Goal: Task Accomplishment & Management: Use online tool/utility

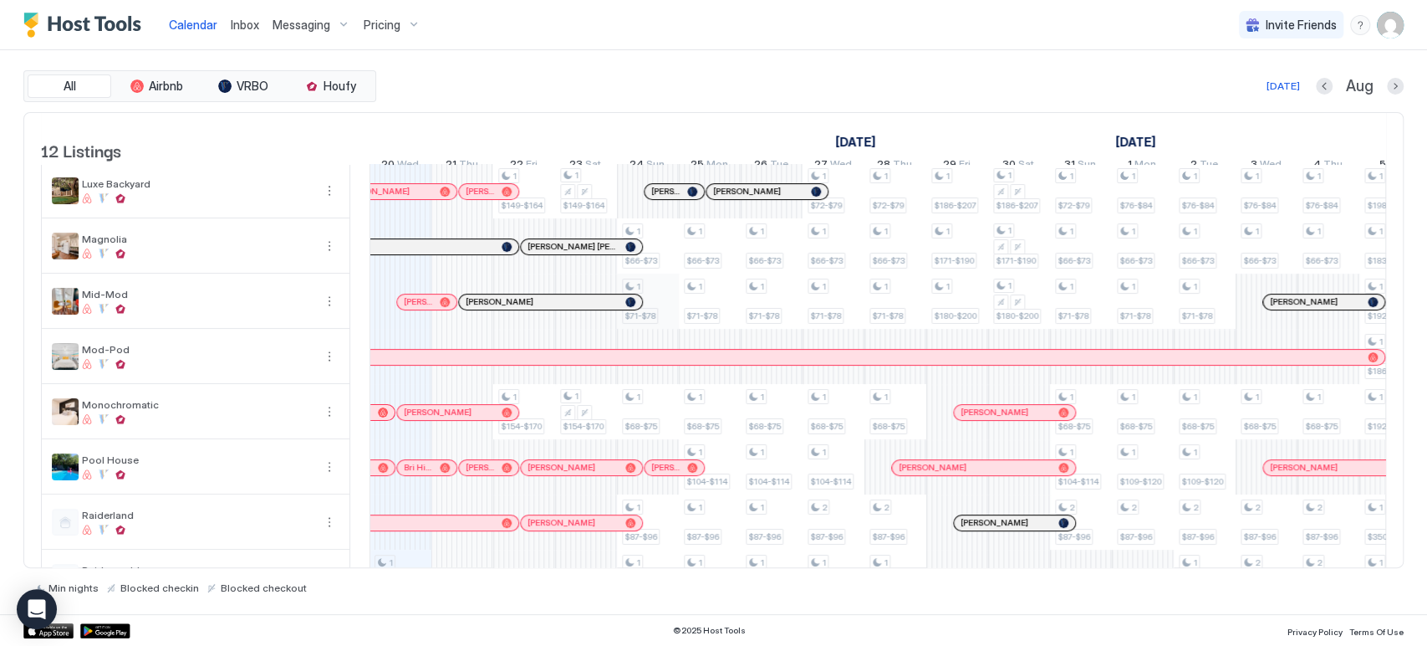
scroll to position [100, 0]
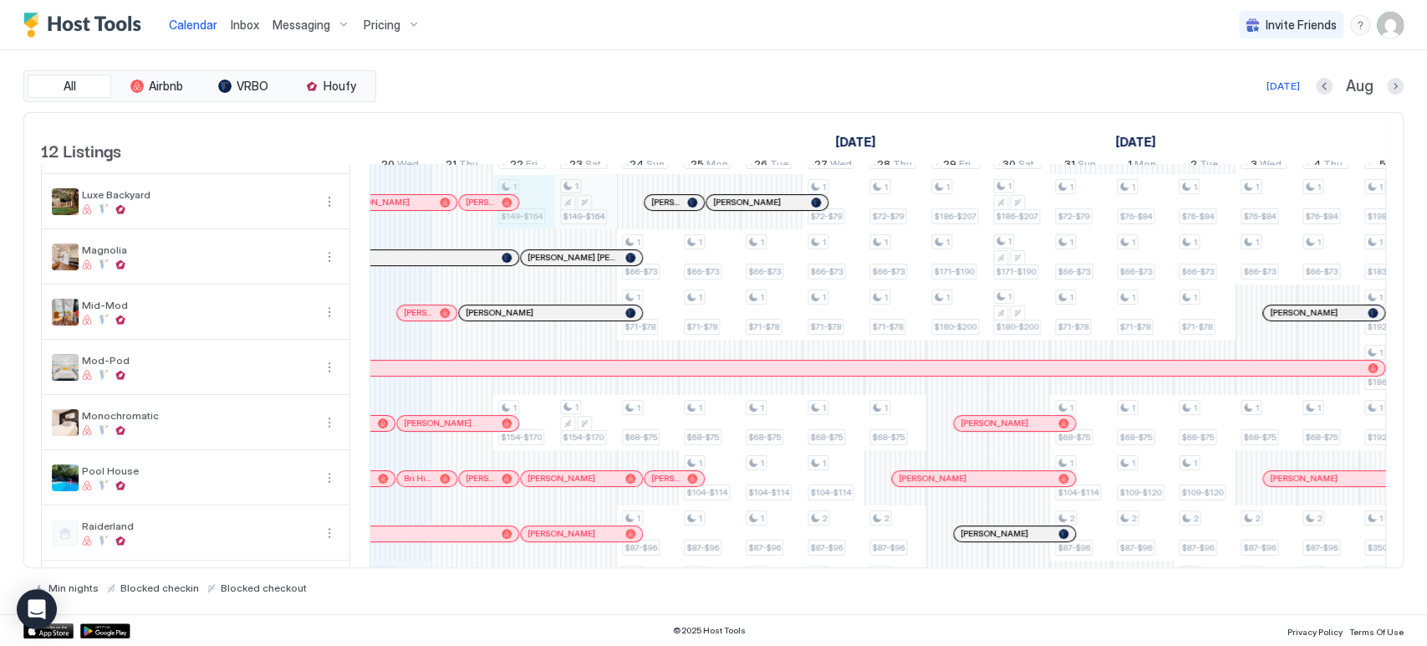
click at [582, 207] on div "1 $90-$111 1 $261-$287 1 $149-$164 1 $154-$170 1 $226-$249 1 $261-$287 1 $149-$…" at bounding box center [1173, 394] width 3465 height 661
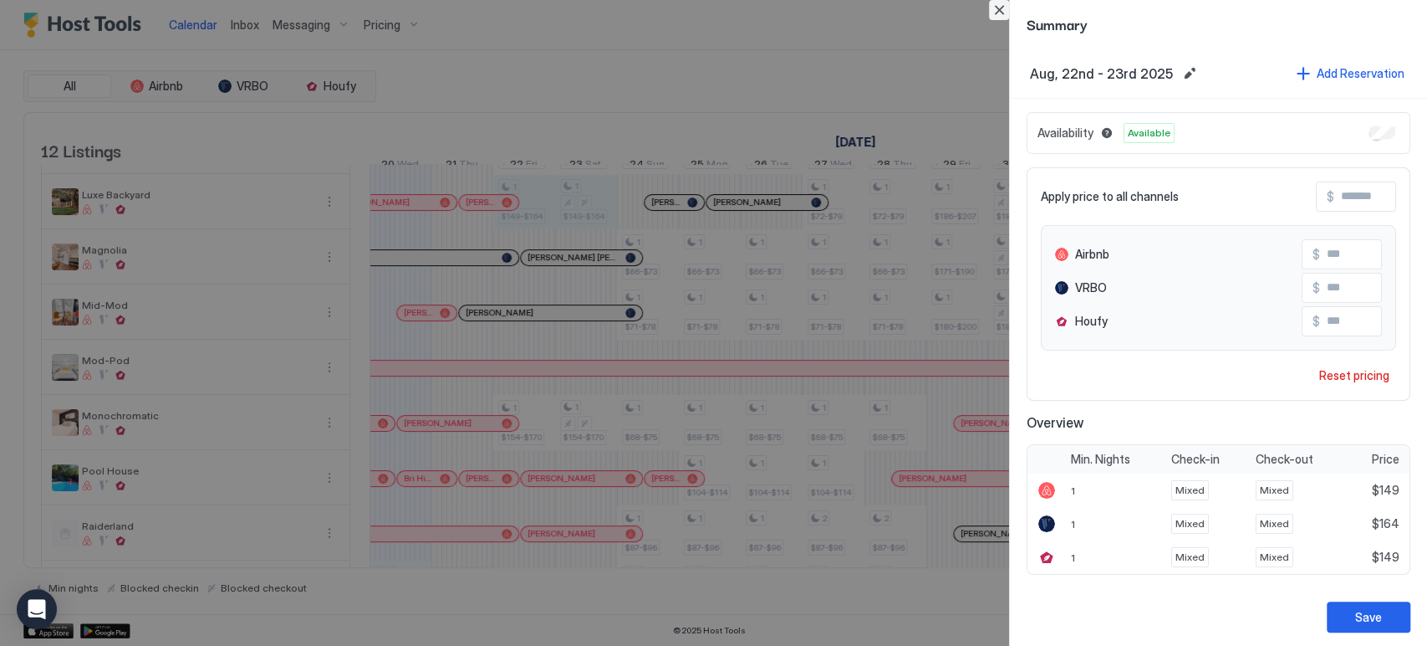
click at [1003, 4] on button "Close" at bounding box center [999, 10] width 20 height 20
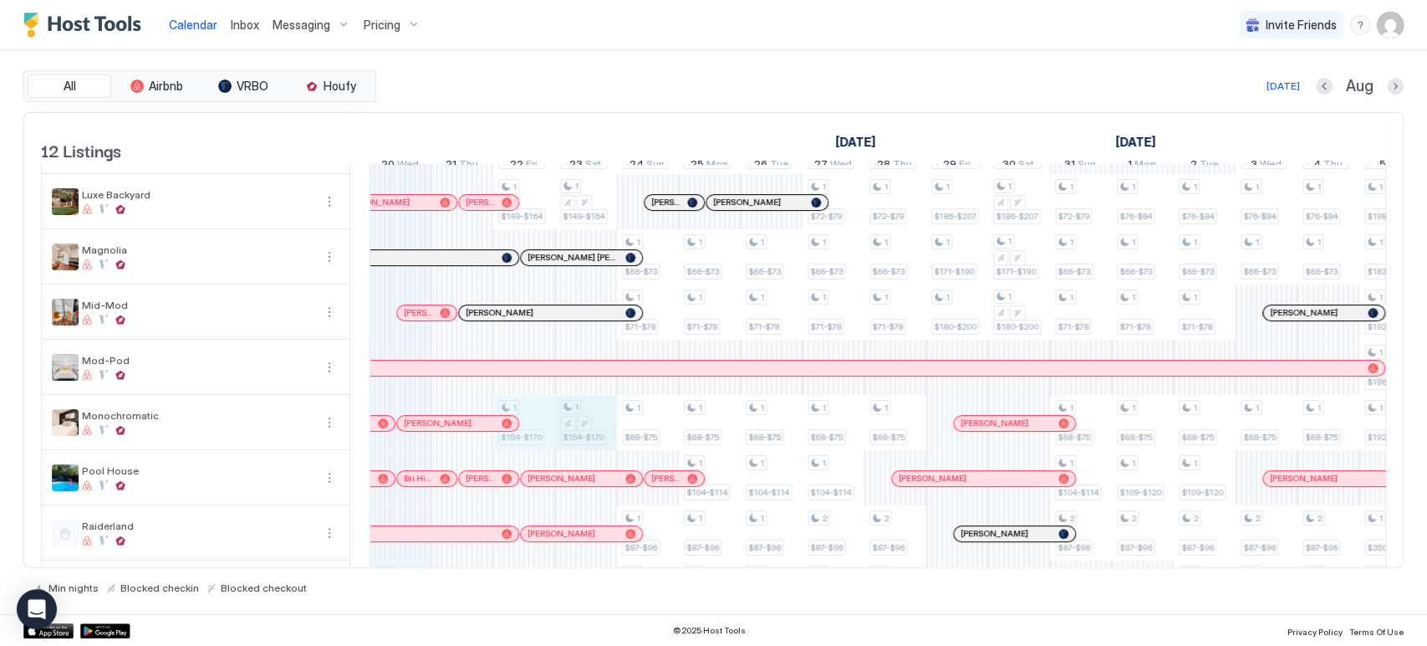
click at [601, 421] on div "1 $90-$111 1 $261-$287 1 $149-$164 1 $154-$170 1 $226-$249 1 $261-$287 1 $149-$…" at bounding box center [1173, 394] width 3465 height 661
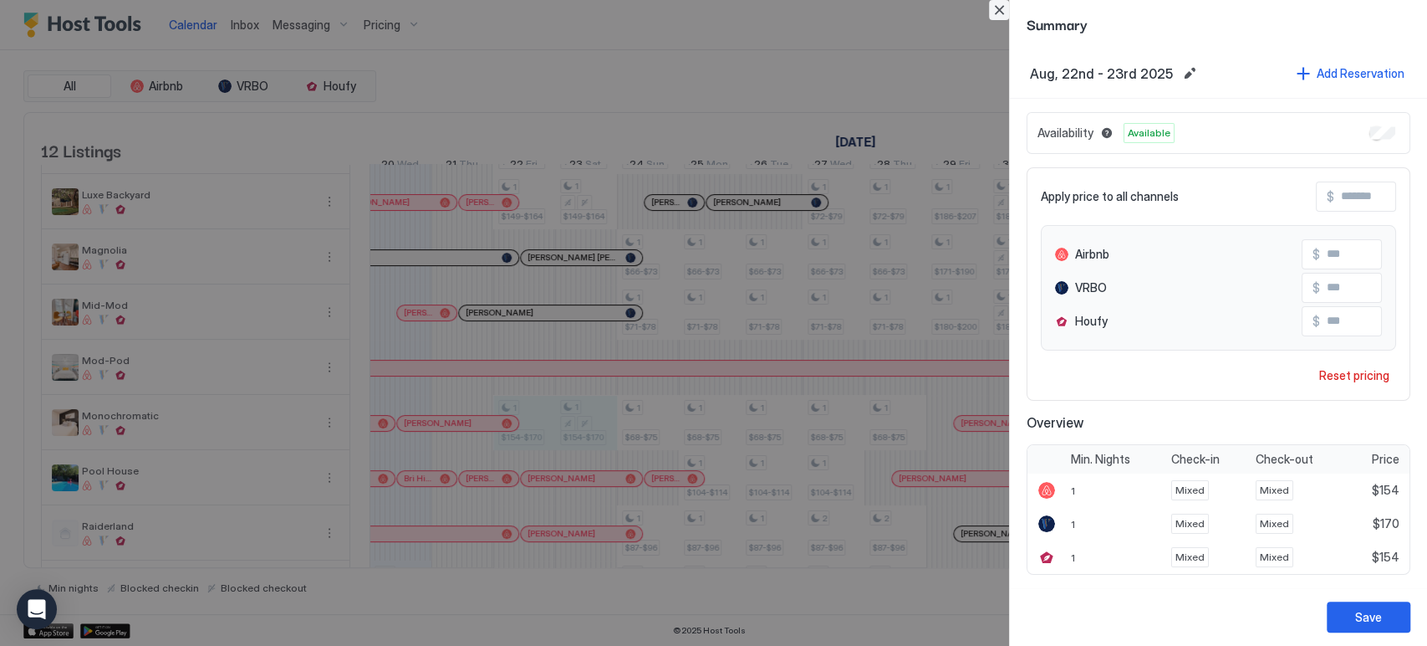
click at [1003, 8] on button "Close" at bounding box center [999, 10] width 20 height 20
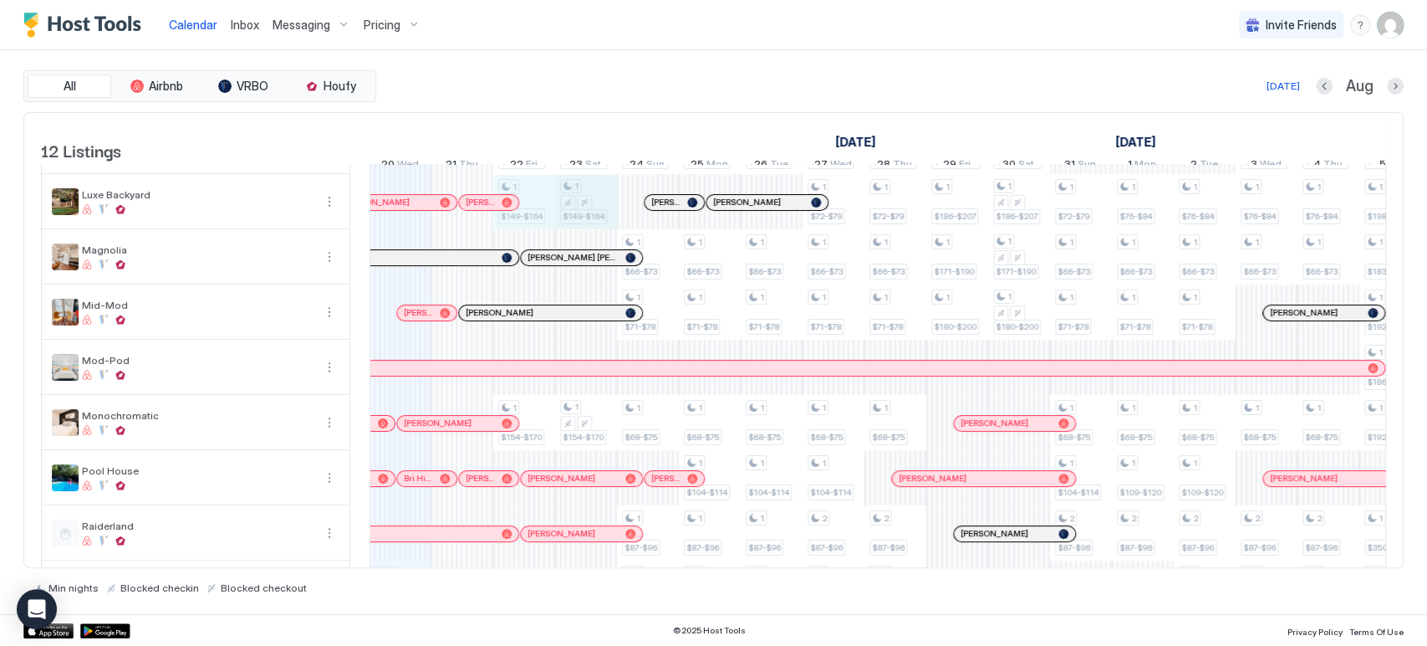
drag, startPoint x: 523, startPoint y: 196, endPoint x: 580, endPoint y: 197, distance: 56.9
click at [580, 197] on div "1 $90-$111 1 $261-$287 1 $149-$164 1 $154-$170 1 $226-$249 1 $261-$287 1 $149-$…" at bounding box center [1173, 394] width 3465 height 661
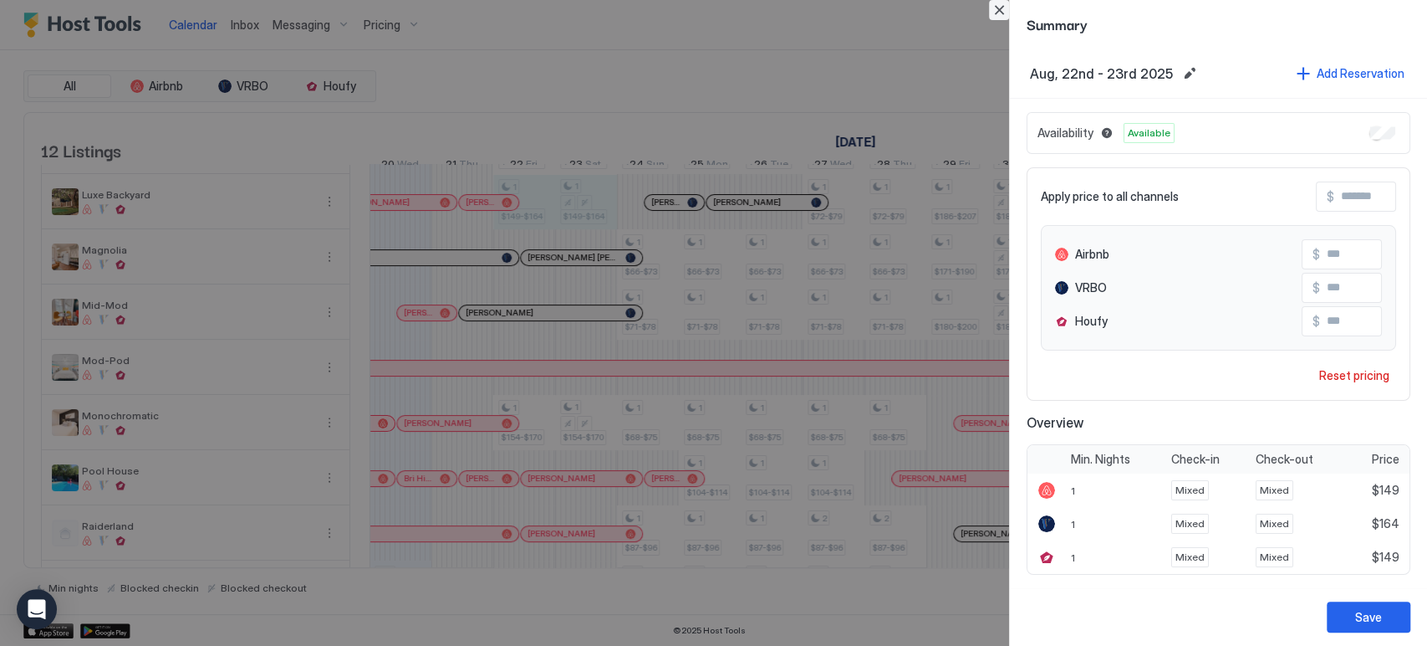
click at [1001, 16] on button "Close" at bounding box center [999, 10] width 20 height 20
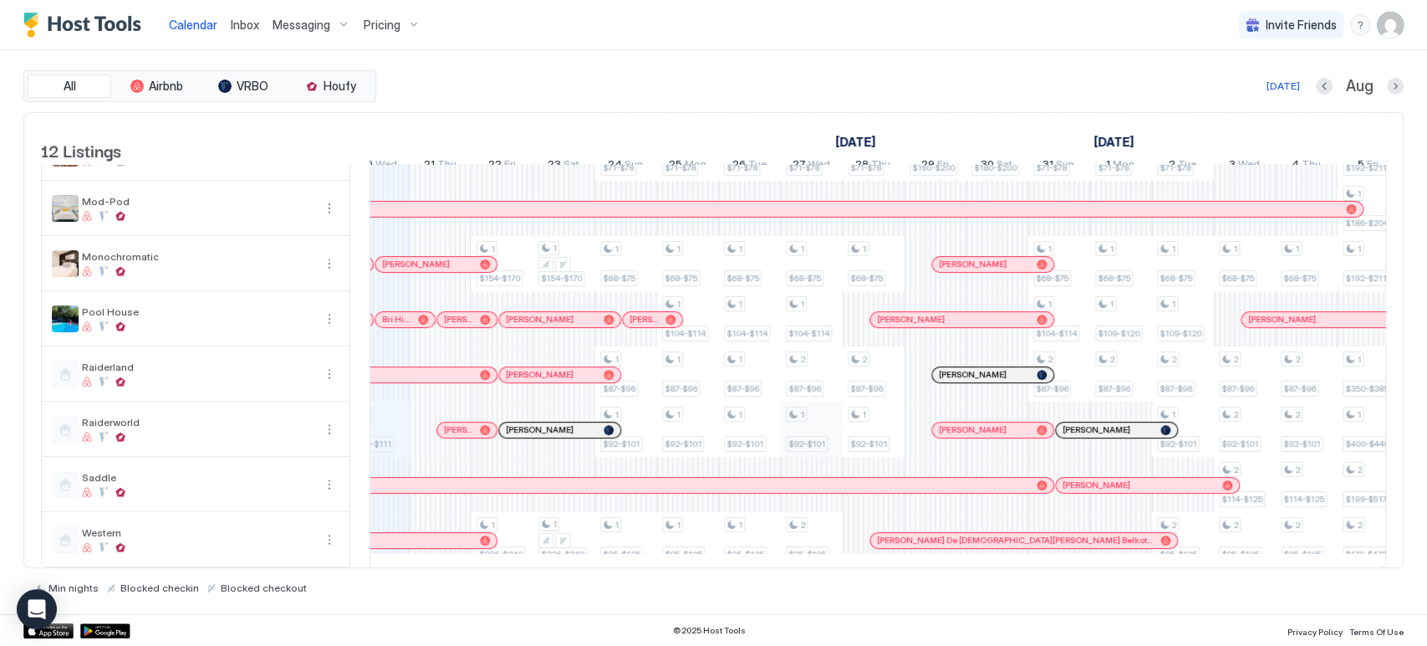
scroll to position [74, 0]
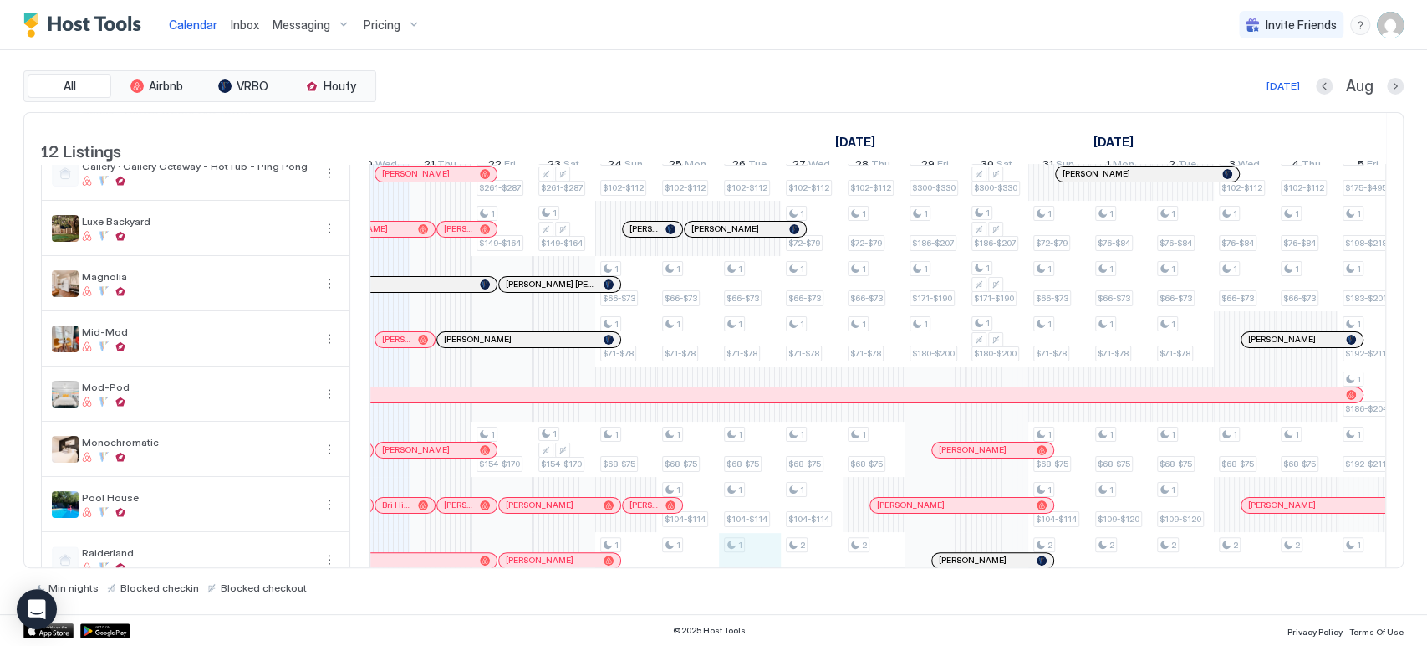
click at [749, 554] on table "12 Listings [DATE] [DATE] 5 Tue 6 Wed 7 Thu 8 Fri 9 Sat 10 Sun 11 Mon 12 Tue 13…" at bounding box center [713, 396] width 1345 height 715
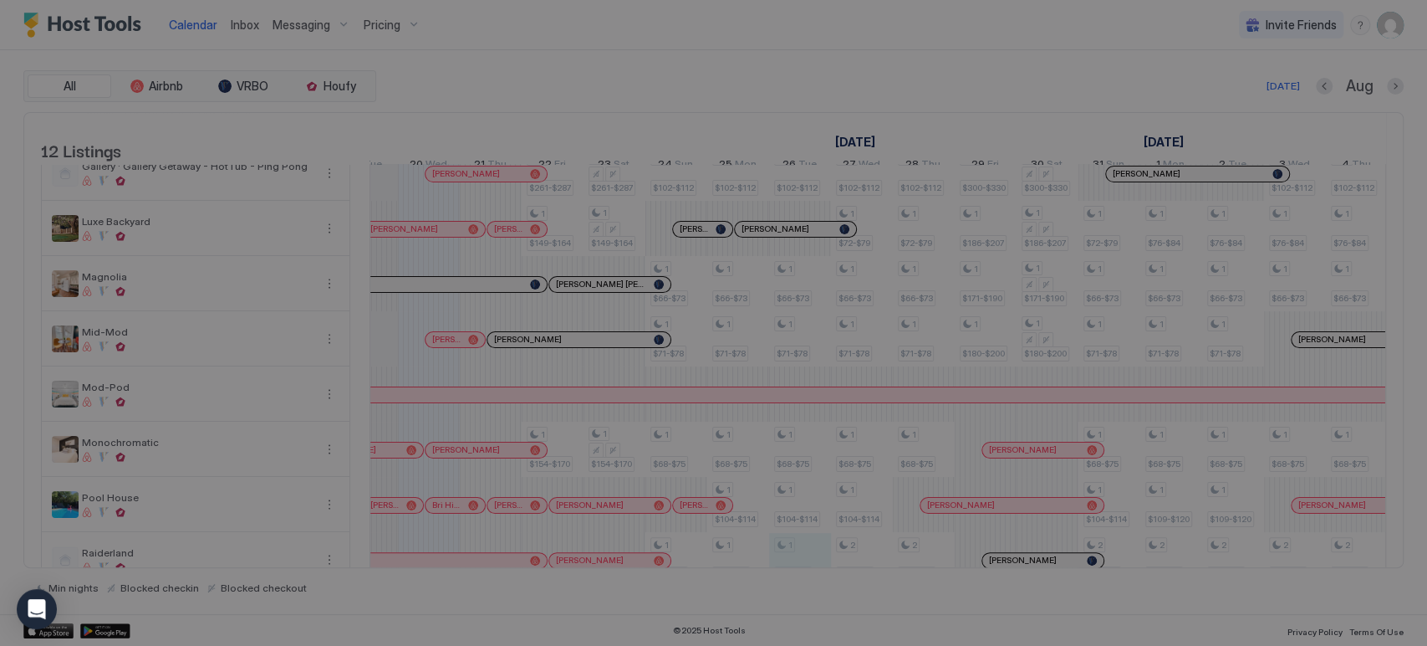
scroll to position [0, 887]
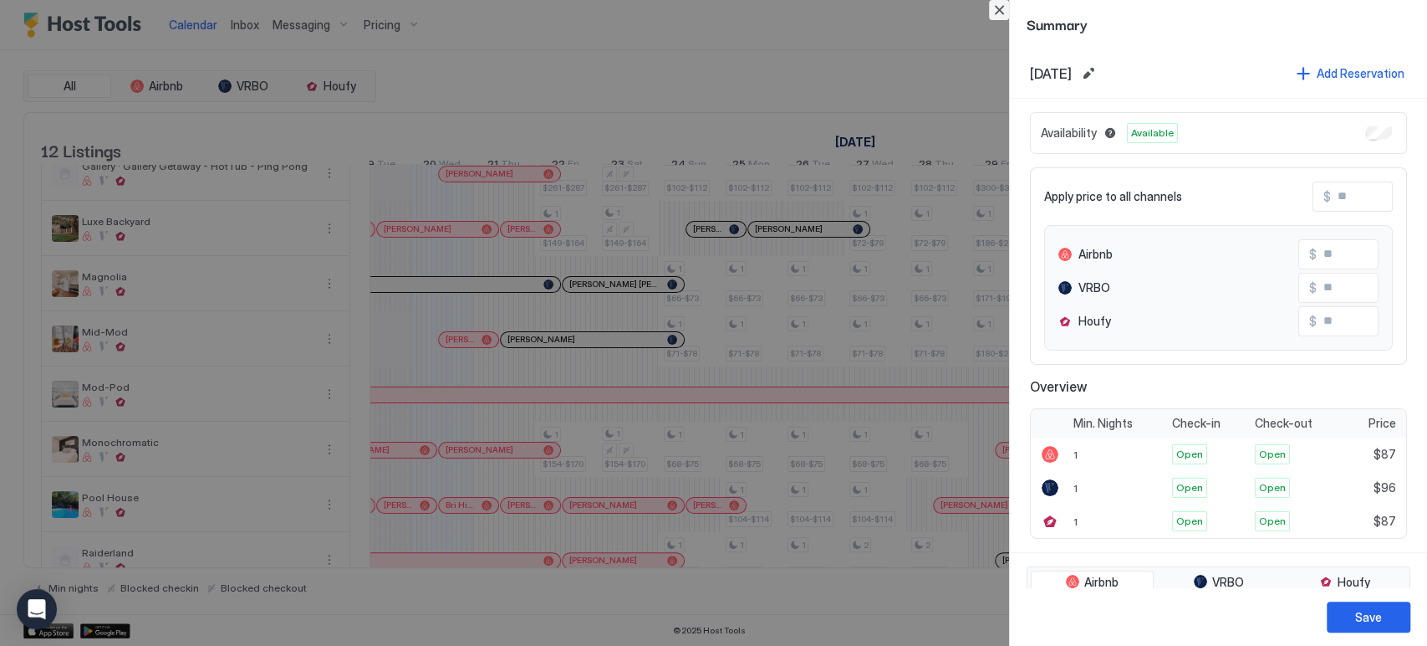
click at [999, 10] on button "Close" at bounding box center [999, 10] width 20 height 20
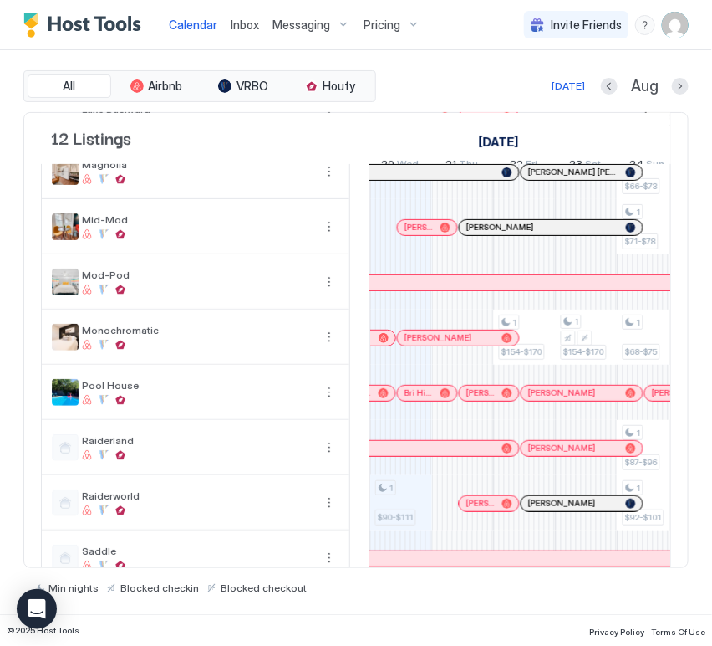
scroll to position [0, 1151]
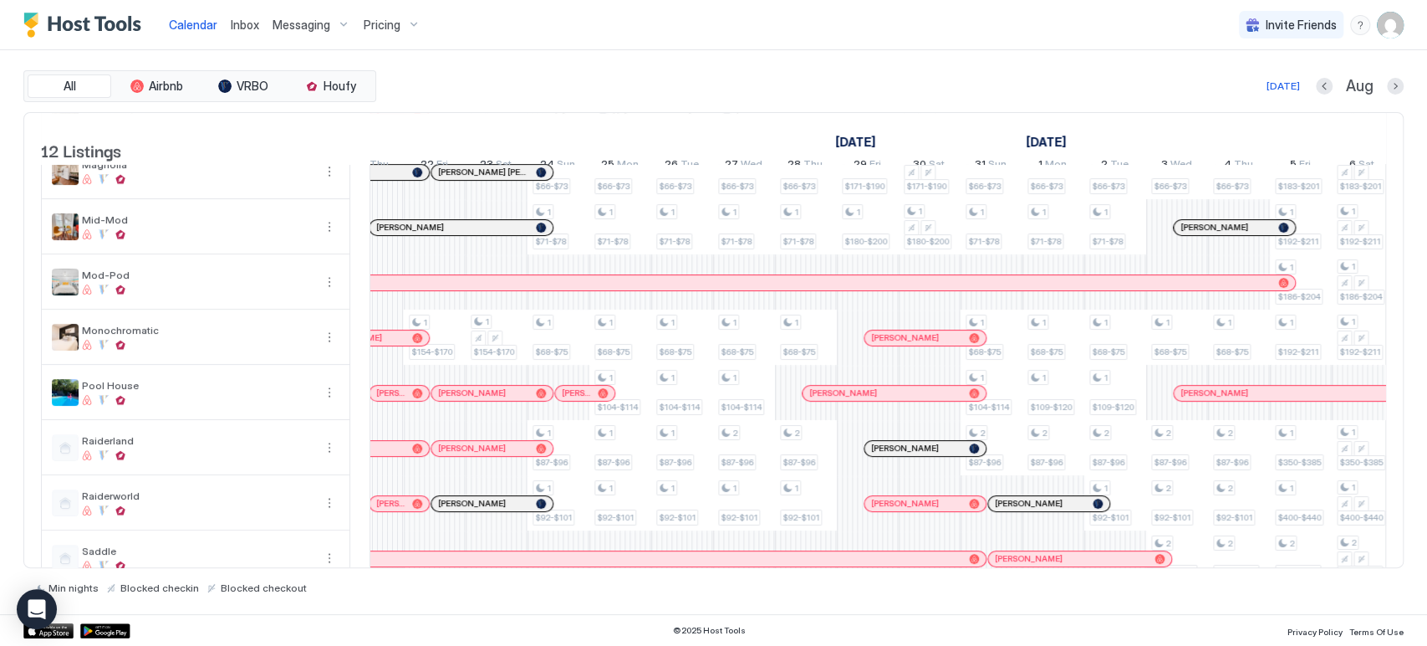
click at [391, 25] on span "Pricing" at bounding box center [382, 25] width 37 height 15
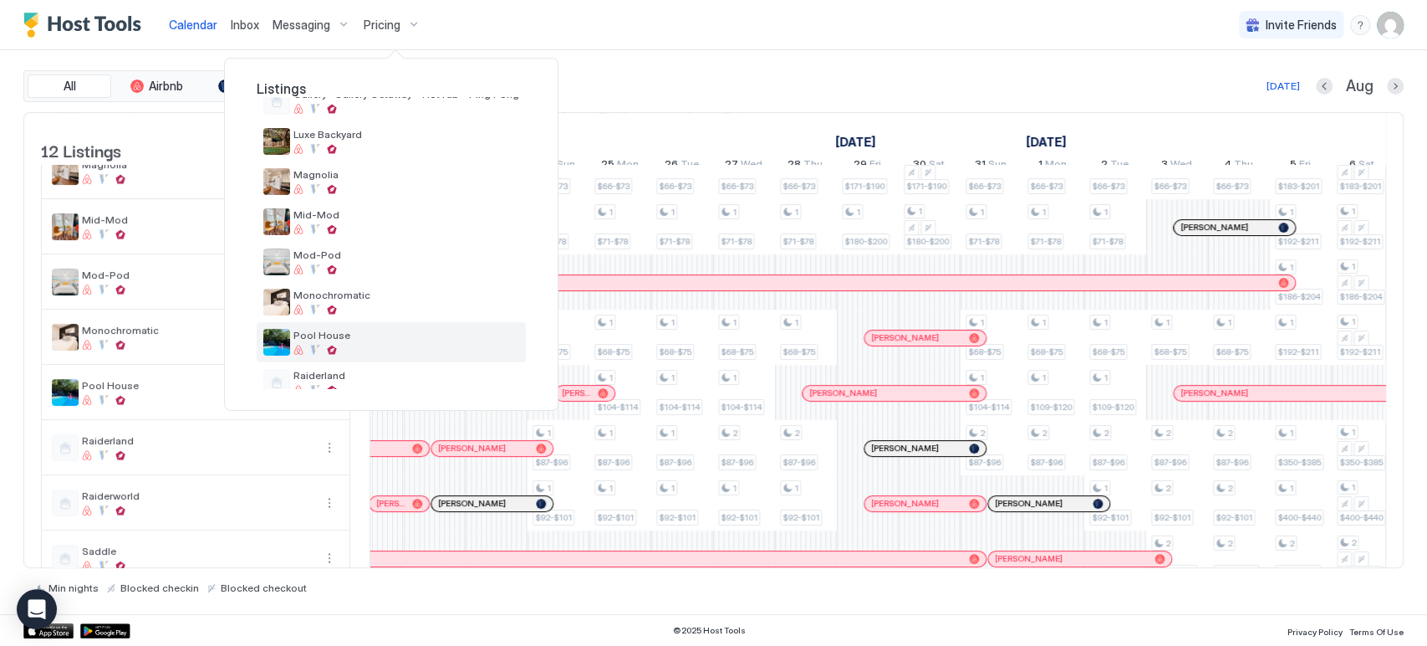
scroll to position [186, 0]
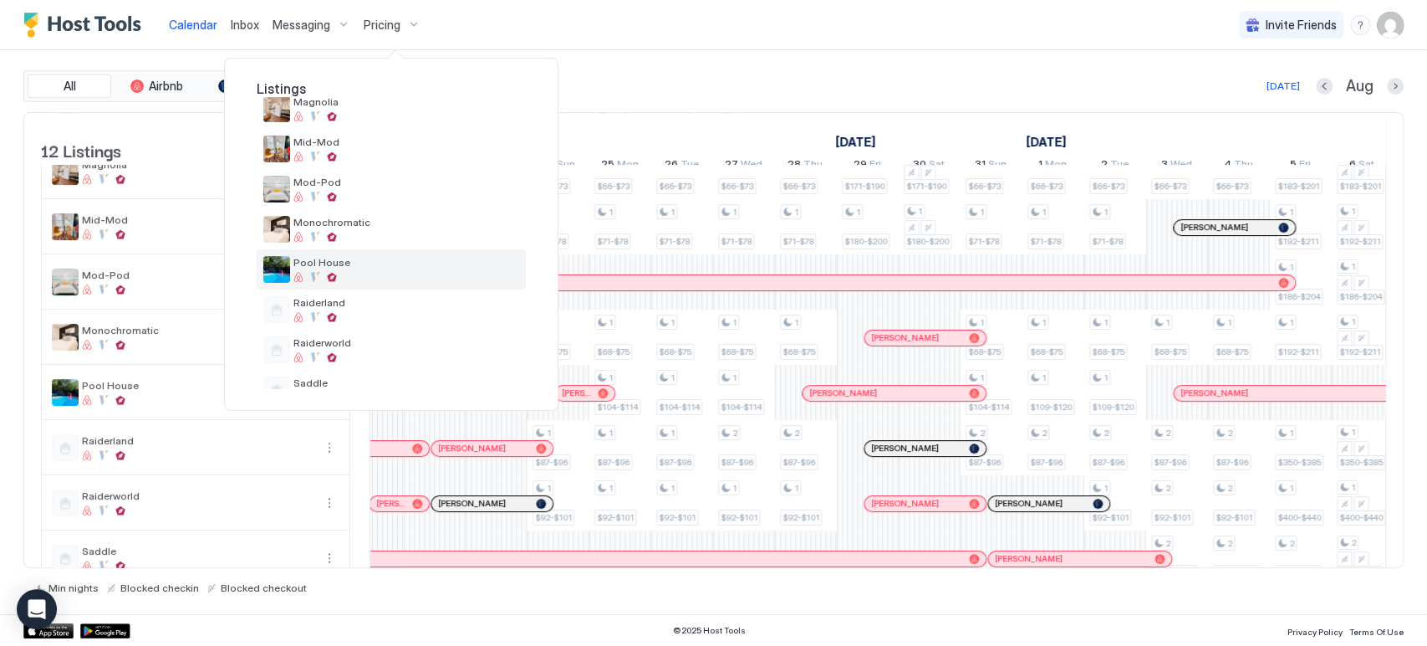
click at [386, 275] on div at bounding box center [406, 277] width 226 height 10
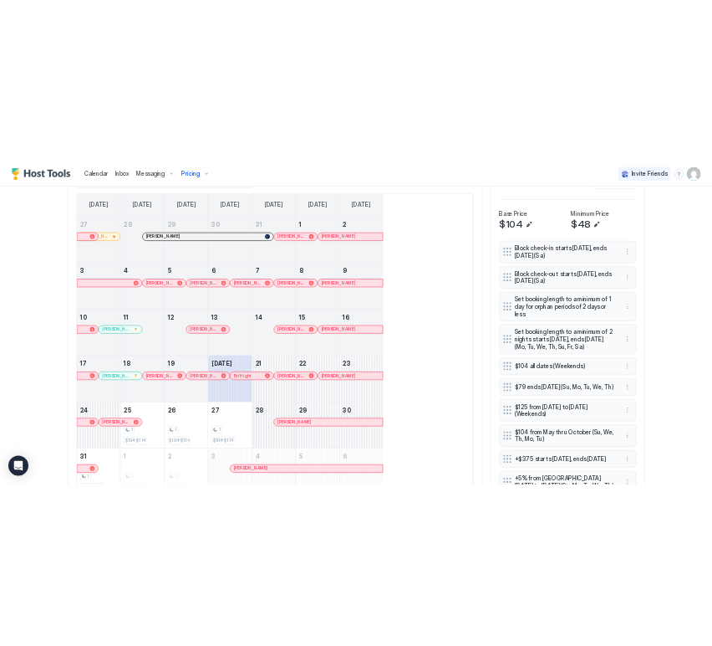
scroll to position [835972, 835561]
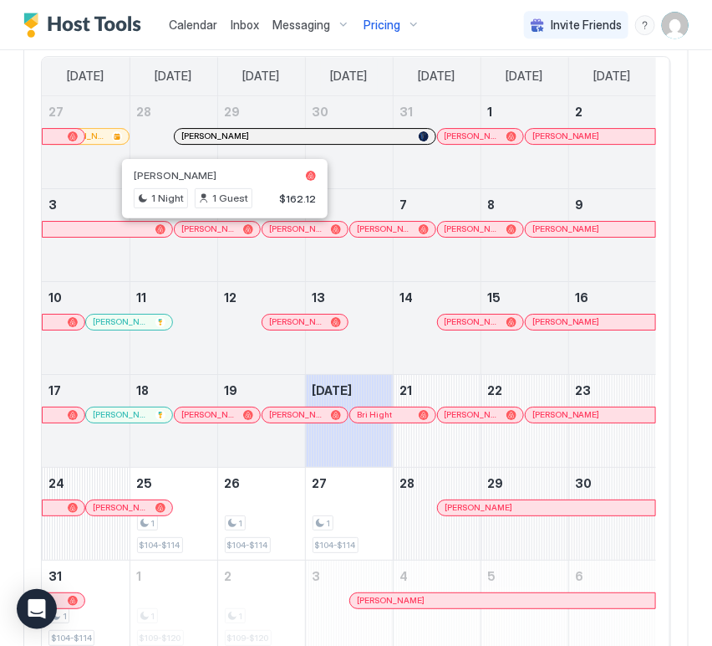
click at [219, 230] on div at bounding box center [219, 228] width 13 height 13
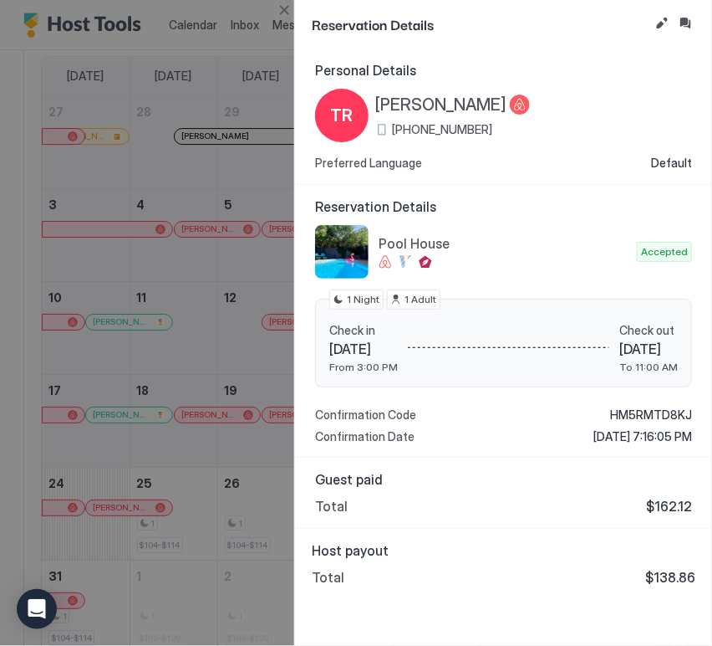
click at [693, 578] on span "$138.86" at bounding box center [671, 577] width 50 height 17
click at [677, 575] on span "$138.86" at bounding box center [671, 577] width 50 height 17
click at [701, 576] on div "Host payout Total $138.86" at bounding box center [503, 563] width 417 height 70
drag, startPoint x: 702, startPoint y: 576, endPoint x: 658, endPoint y: 579, distance: 43.6
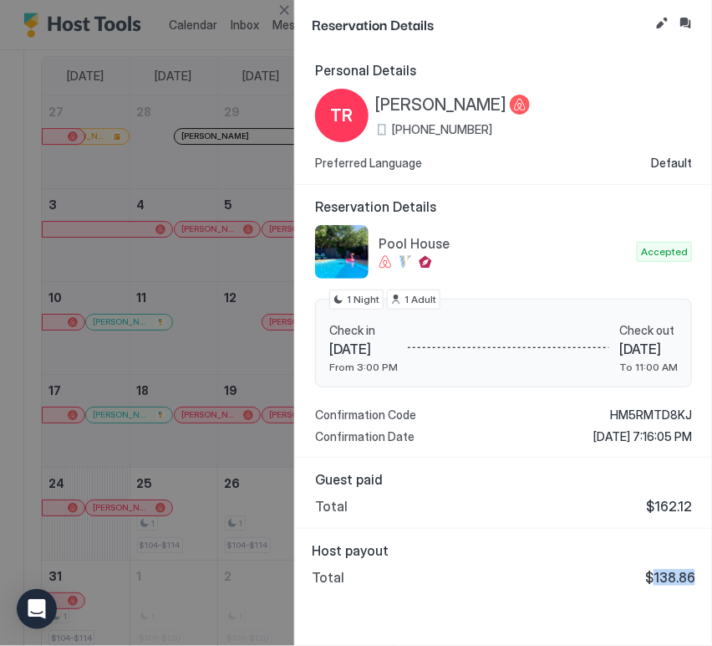
click at [658, 579] on div "Host payout Total $138.86" at bounding box center [503, 563] width 417 height 70
copy span "138.86"
click at [289, 12] on button "Close" at bounding box center [284, 10] width 20 height 20
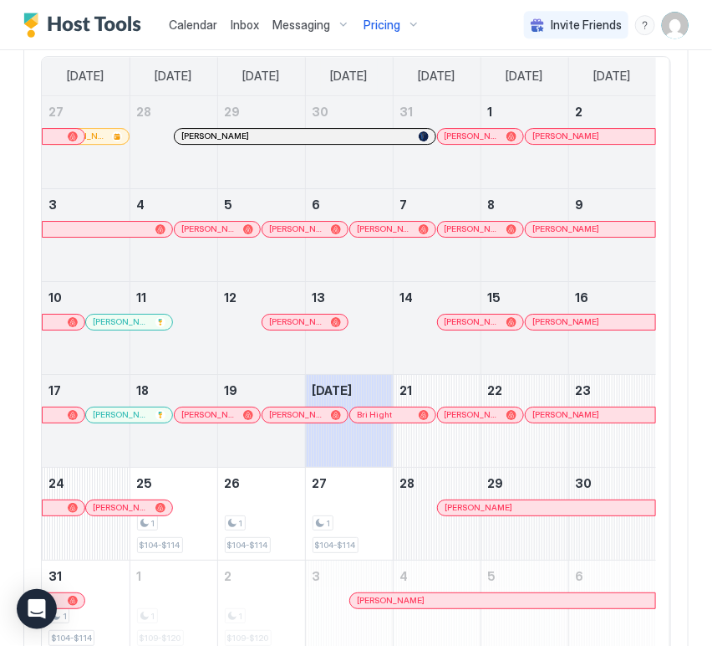
click at [467, 231] on div at bounding box center [463, 228] width 13 height 13
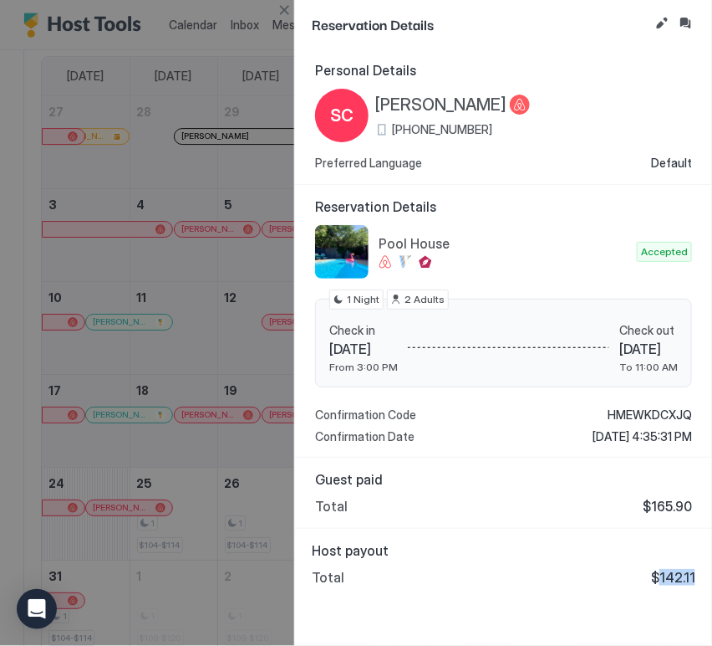
drag, startPoint x: 702, startPoint y: 577, endPoint x: 663, endPoint y: 569, distance: 40.2
click at [662, 569] on div "Host payout Total $142.11" at bounding box center [503, 563] width 417 height 70
copy span "142.11"
drag, startPoint x: 285, startPoint y: 5, endPoint x: 51, endPoint y: 64, distance: 241.3
click at [285, 5] on button "Close" at bounding box center [284, 10] width 20 height 20
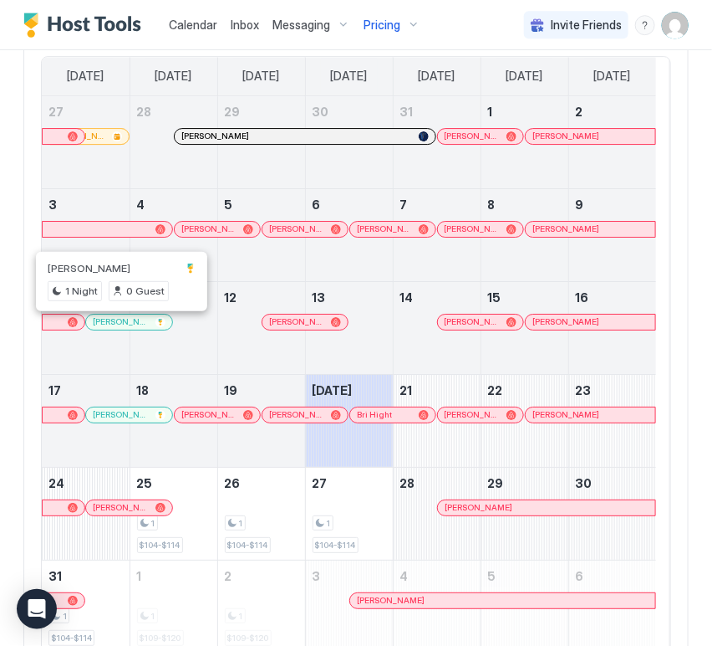
drag, startPoint x: 120, startPoint y: 326, endPoint x: 202, endPoint y: 121, distance: 220.3
click at [120, 326] on div at bounding box center [120, 321] width 13 height 13
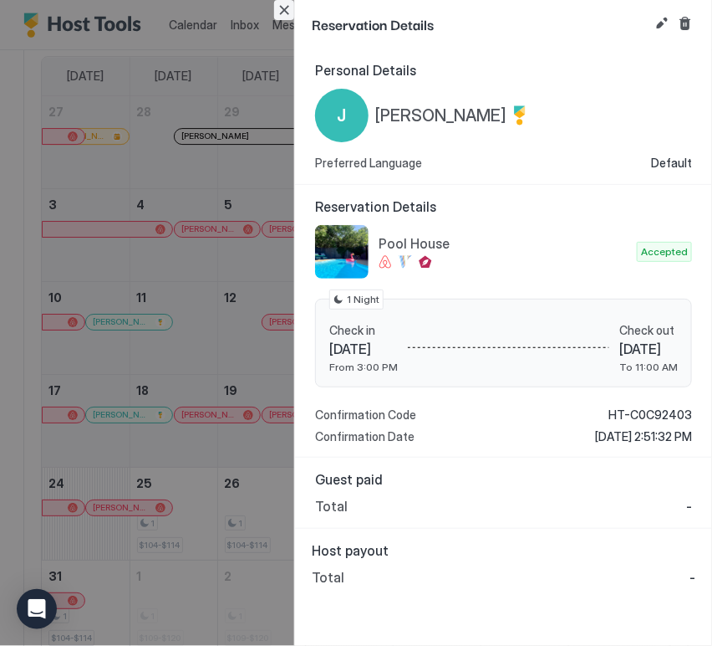
click at [290, 12] on button "Close" at bounding box center [284, 10] width 20 height 20
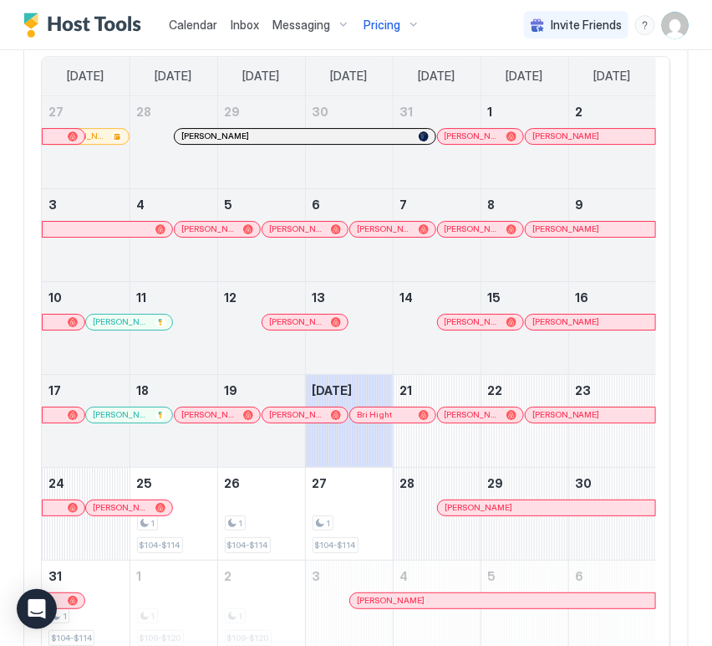
drag, startPoint x: 288, startPoint y: 412, endPoint x: 328, endPoint y: 415, distance: 40.2
click at [288, 412] on div "[PERSON_NAME]" at bounding box center [306, 414] width 86 height 15
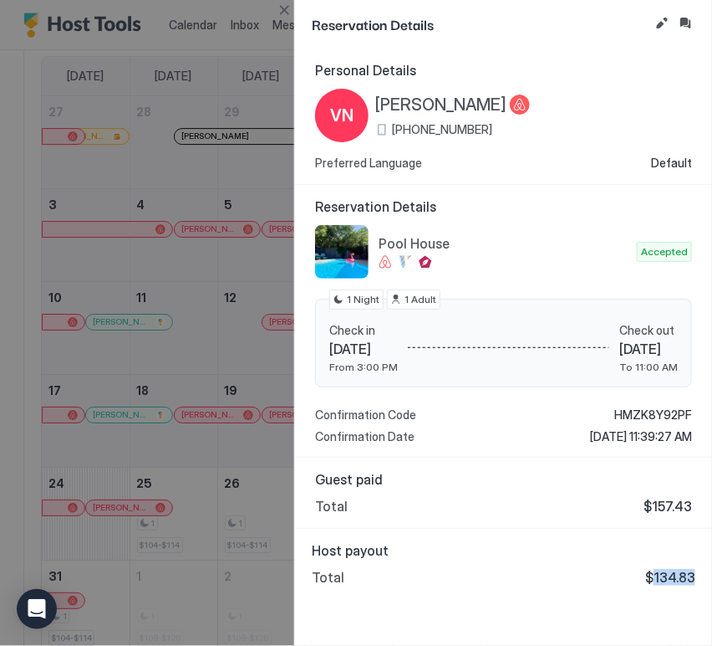
drag, startPoint x: 690, startPoint y: 573, endPoint x: 656, endPoint y: 574, distance: 33.5
click at [656, 574] on div "Host payout Total $134.83" at bounding box center [503, 563] width 417 height 70
copy span "134.83"
click at [287, 12] on button "Close" at bounding box center [284, 10] width 20 height 20
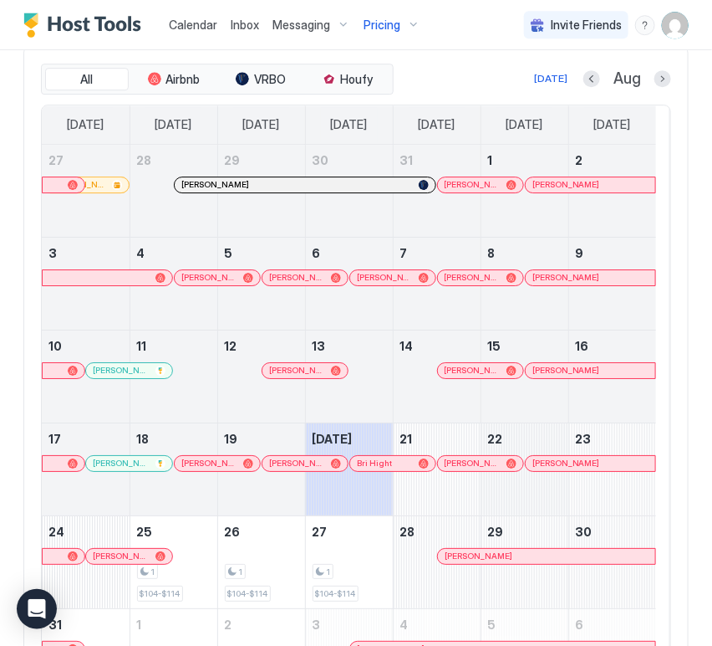
scroll to position [1309, 0]
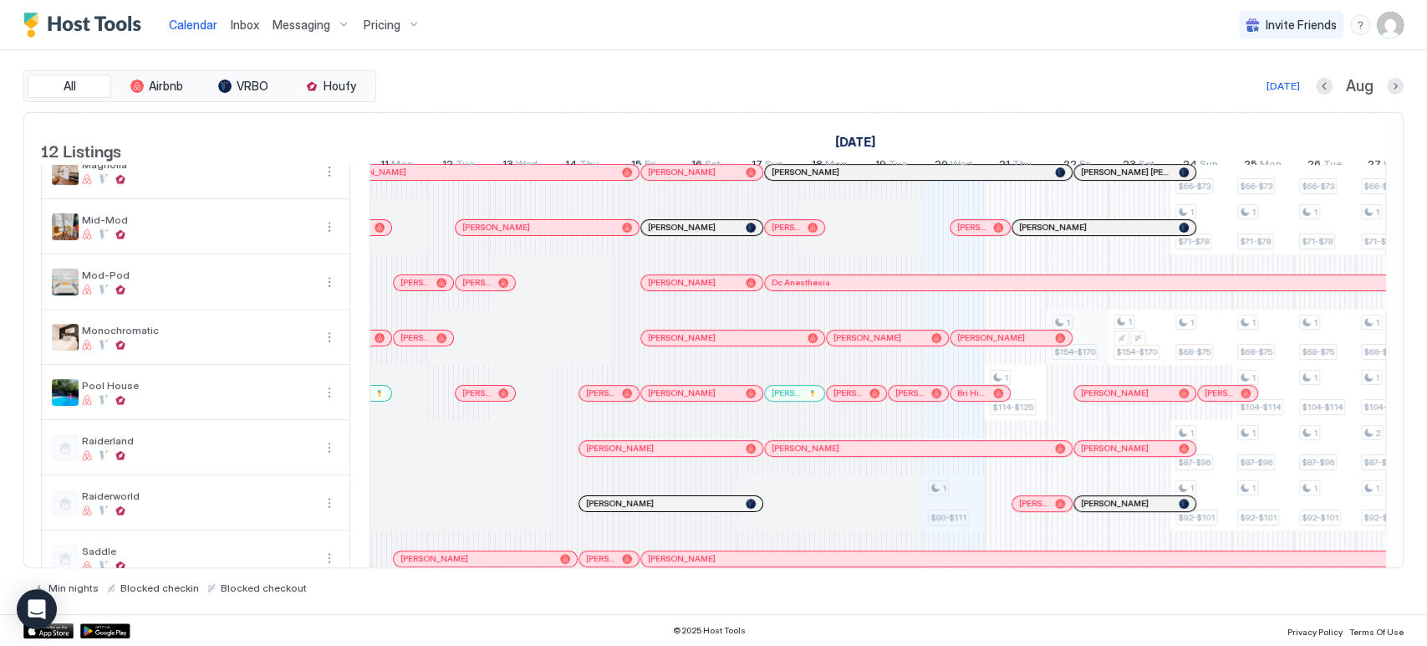
scroll to position [278, 0]
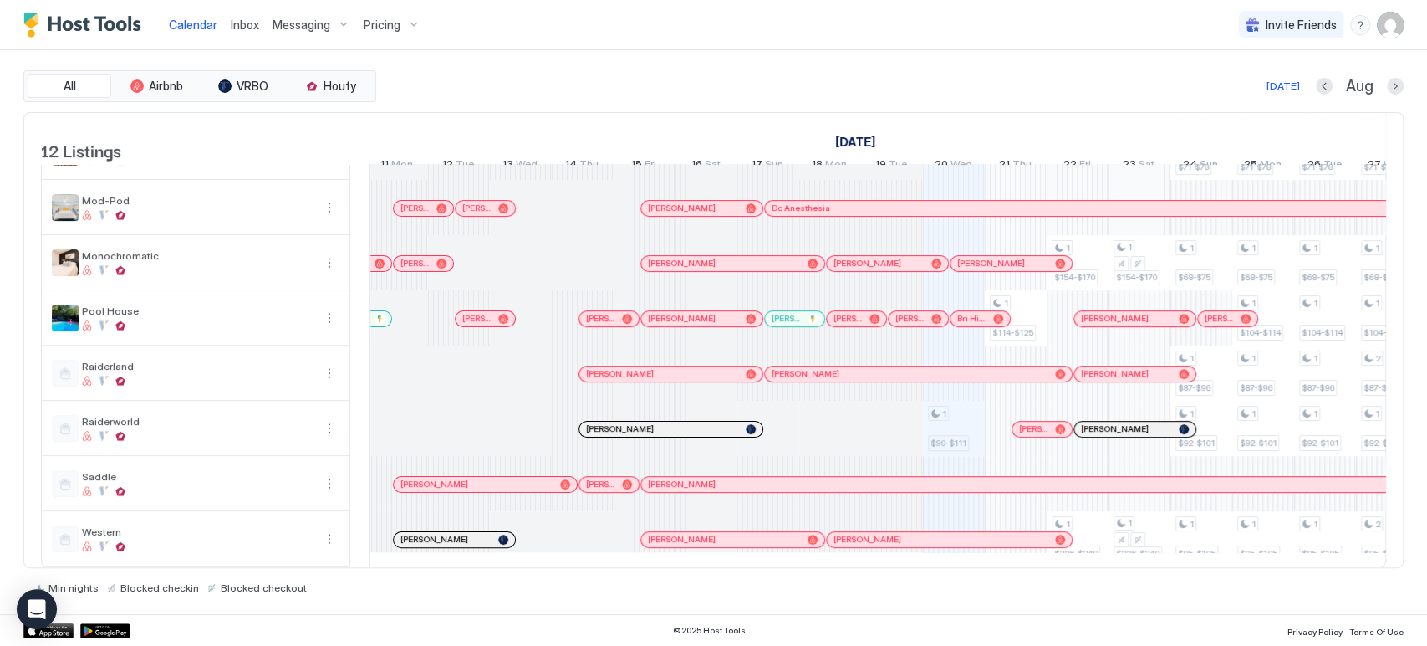
drag, startPoint x: 676, startPoint y: 566, endPoint x: 692, endPoint y: 566, distance: 15.9
click at [692, 566] on div "All Airbnb VRBO Houfy Today Aug 12 Listings August 2025 September 2025 5 Tue 6 …" at bounding box center [713, 331] width 1381 height 523
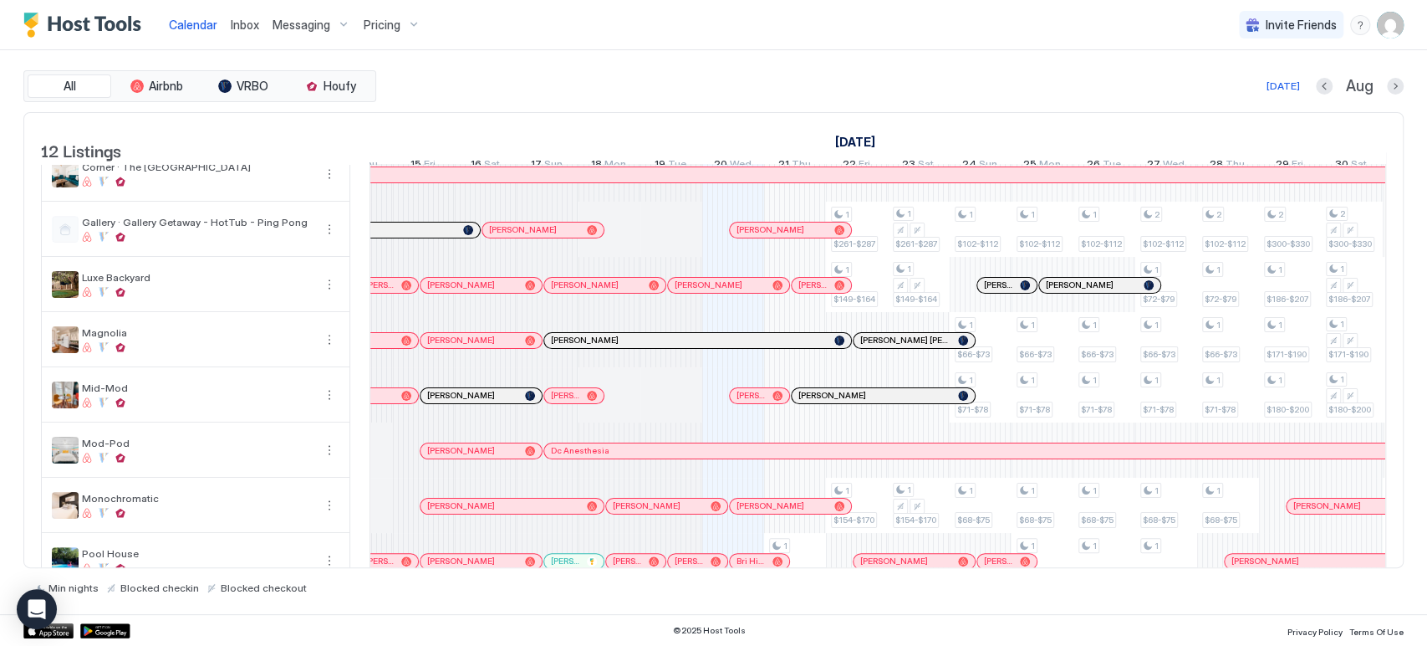
scroll to position [7, 0]
